Goal: Information Seeking & Learning: Learn about a topic

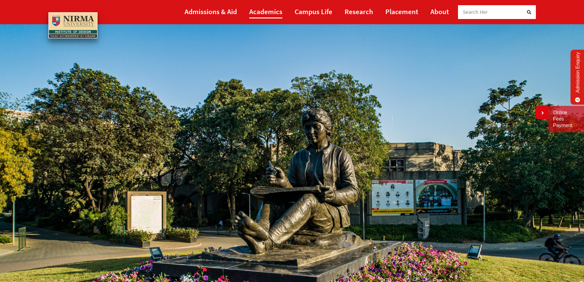
click at [278, 14] on link "Academics" at bounding box center [265, 12] width 33 height 14
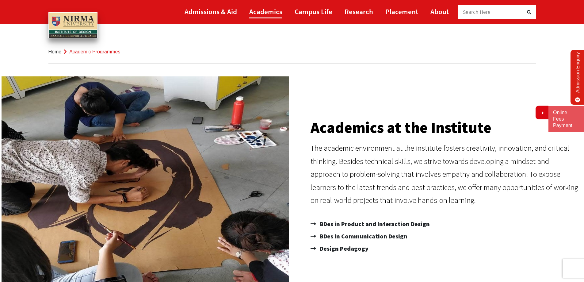
click at [280, 14] on link "Academics" at bounding box center [265, 12] width 33 height 14
